Goal: Communication & Community: Answer question/provide support

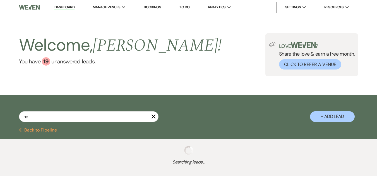
type input "neu"
select select "8"
select select "6"
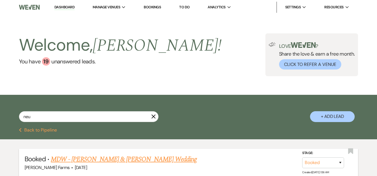
type input "neu"
click at [102, 161] on link "MDW - [PERSON_NAME] & [PERSON_NAME] Wedding" at bounding box center [124, 160] width 146 height 10
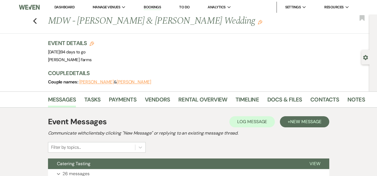
select select "8"
select select "6"
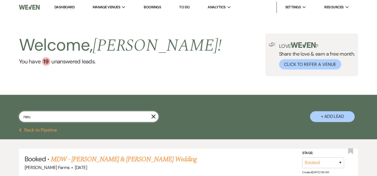
drag, startPoint x: 63, startPoint y: 119, endPoint x: 7, endPoint y: 116, distance: 56.1
click at [7, 116] on div "neu X + Add Lead" at bounding box center [188, 112] width 377 height 29
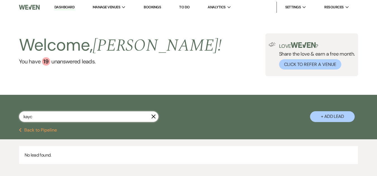
type input "[PERSON_NAME]"
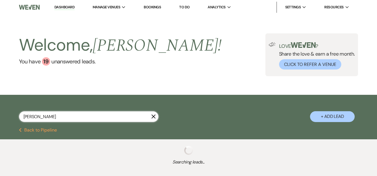
select select "8"
select select "5"
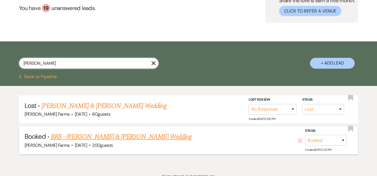
scroll to position [56, 0]
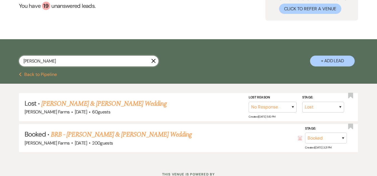
drag, startPoint x: 38, startPoint y: 61, endPoint x: 18, endPoint y: 65, distance: 20.0
click at [18, 65] on div "[PERSON_NAME] X + Add Lead" at bounding box center [188, 56] width 377 height 29
type input "[PERSON_NAME]"
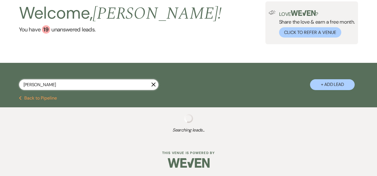
select select "8"
select select "5"
select select "8"
select select "6"
select select "8"
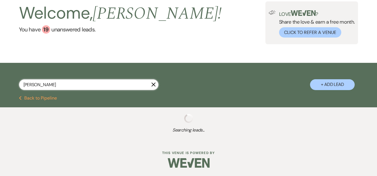
select select "5"
select select "8"
select select "6"
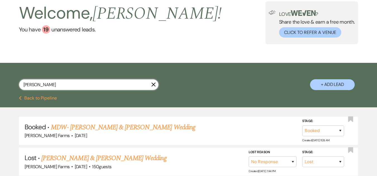
scroll to position [56, 0]
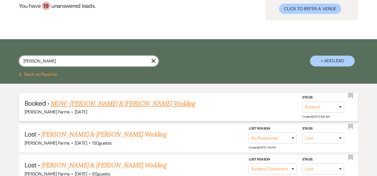
type input "[PERSON_NAME]"
click at [106, 105] on link "MDW- [PERSON_NAME] & [PERSON_NAME] Wedding" at bounding box center [123, 104] width 144 height 10
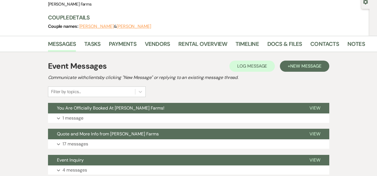
scroll to position [84, 0]
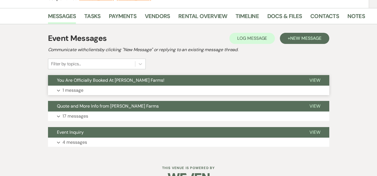
click at [116, 83] on span "You Are Officially Booked At [PERSON_NAME] Farms!" at bounding box center [110, 80] width 107 height 6
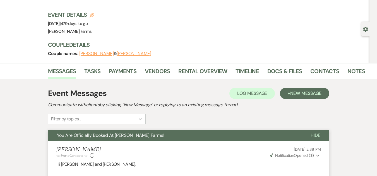
scroll to position [0, 0]
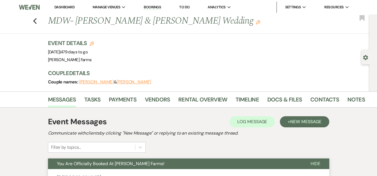
click at [60, 6] on link "Dashboard" at bounding box center [64, 7] width 20 height 5
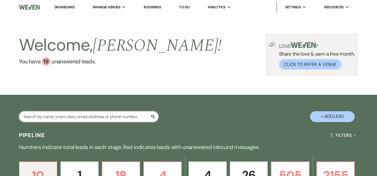
click at [76, 118] on input "text" at bounding box center [88, 116] width 139 height 11
type input "[PERSON_NAME]"
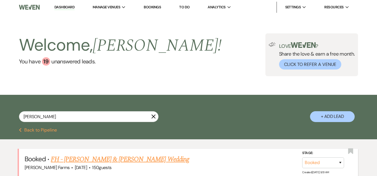
click at [108, 161] on link "FH - [PERSON_NAME] & [PERSON_NAME] Wedding" at bounding box center [120, 160] width 138 height 10
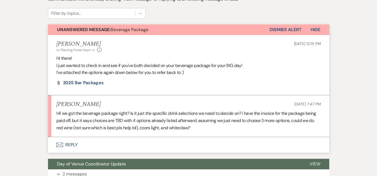
scroll to position [139, 0]
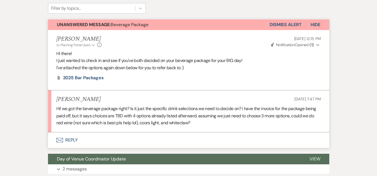
click at [75, 136] on button "Envelope Reply" at bounding box center [188, 141] width 281 height 16
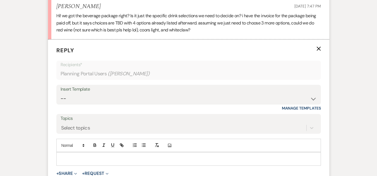
scroll to position [241, 0]
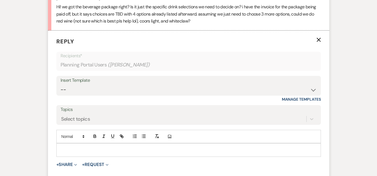
click at [96, 150] on p at bounding box center [188, 150] width 255 height 6
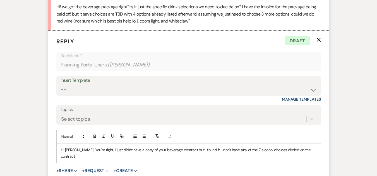
click at [183, 150] on p "Hi [PERSON_NAME]! You're right, I just didn't have a copy of your beverage cont…" at bounding box center [188, 153] width 255 height 13
click at [102, 151] on p "Hi [PERSON_NAME]! You're right, I just didn't have a copy of your beverage cont…" at bounding box center [188, 153] width 255 height 13
click at [75, 156] on p "Hi [PERSON_NAME]! You're right, yes we have a signed beverage contract for the …" at bounding box center [188, 153] width 255 height 13
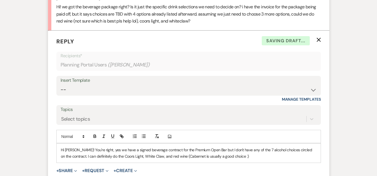
click at [177, 157] on p "Hi [PERSON_NAME]! You're right, yes we have a signed beverage contract for the …" at bounding box center [188, 153] width 255 height 13
click at [251, 157] on p "Hi [PERSON_NAME]! You're right, yes we have a signed beverage contract for the …" at bounding box center [188, 153] width 255 height 13
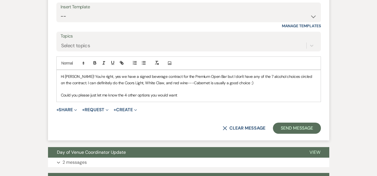
scroll to position [325, 0]
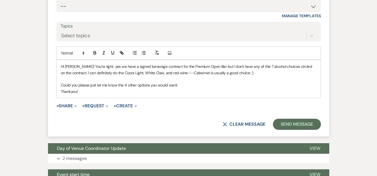
click at [81, 68] on p "Hi [PERSON_NAME]! You're right, yes we have a signed beverage contract for the …" at bounding box center [188, 70] width 255 height 13
click at [80, 68] on p "Hi [PERSON_NAME]! You're right, yes we have a signed beverage contract for the …" at bounding box center [188, 70] width 255 height 13
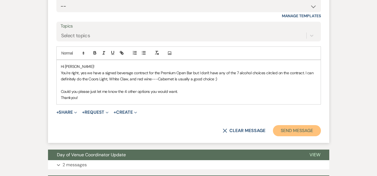
click at [296, 128] on button "Send Message" at bounding box center [297, 130] width 48 height 11
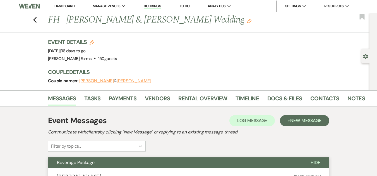
scroll to position [0, 0]
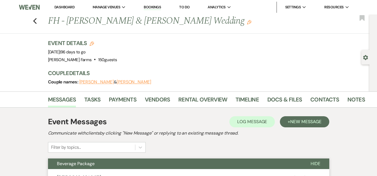
click at [62, 10] on li "Dashboard" at bounding box center [65, 7] width 26 height 11
drag, startPoint x: 62, startPoint y: 8, endPoint x: 65, endPoint y: 1, distance: 7.6
click at [62, 8] on link "Dashboard" at bounding box center [64, 7] width 20 height 5
